Goal: Task Accomplishment & Management: Manage account settings

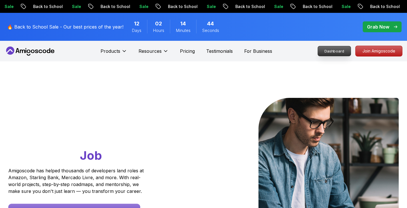
click at [330, 54] on p "Dashboard" at bounding box center [334, 51] width 33 height 10
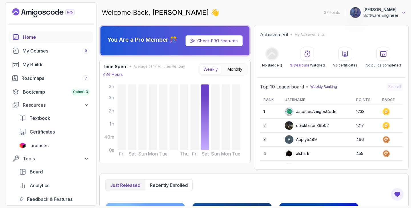
click at [403, 11] on icon at bounding box center [404, 13] width 6 height 6
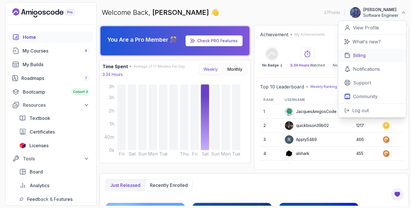
click at [358, 56] on p "Billing" at bounding box center [359, 55] width 13 height 7
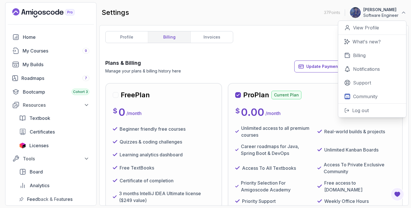
click at [231, 67] on div "Plans & Billing Manage your plans & billing history here Update Payment Details…" at bounding box center [253, 66] width 297 height 15
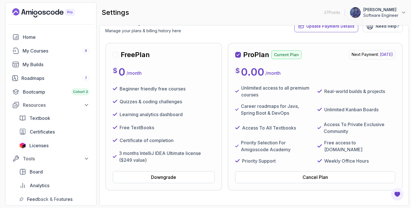
scroll to position [34, 0]
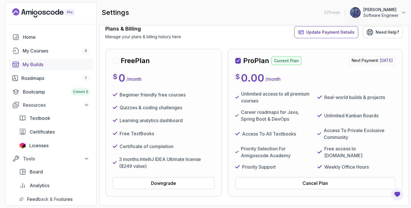
click at [34, 66] on div "My Builds" at bounding box center [56, 64] width 67 height 7
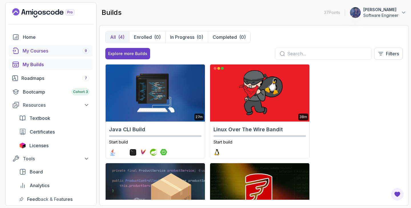
click at [34, 48] on div "My Courses 9" at bounding box center [56, 50] width 67 height 7
